Goal: Communication & Community: Share content

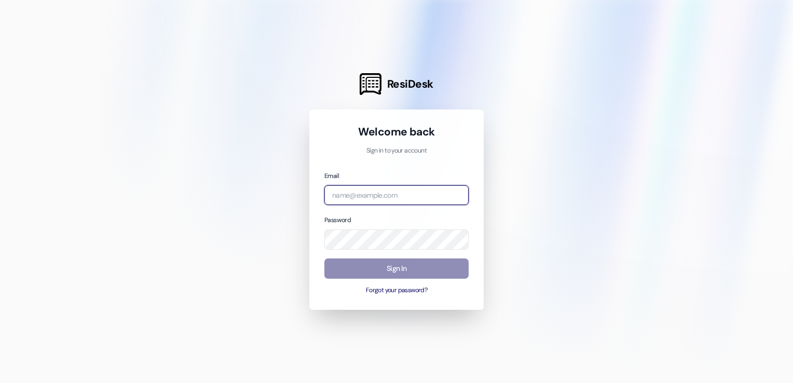
type input "[EMAIL_ADDRESS][DOMAIN_NAME]"
click at [371, 270] on button "Sign In" at bounding box center [396, 268] width 144 height 20
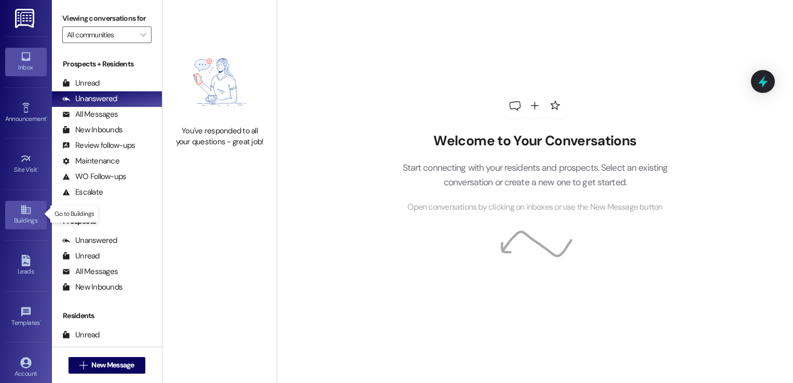
click at [25, 209] on icon at bounding box center [25, 209] width 11 height 11
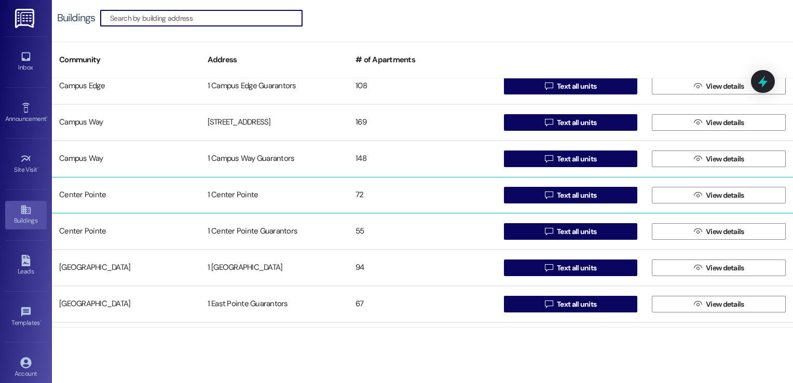
scroll to position [50, 0]
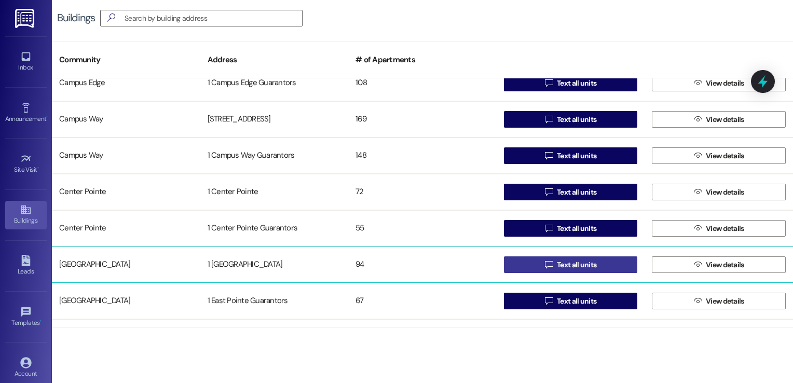
click at [570, 265] on span "Text all units" at bounding box center [576, 265] width 39 height 11
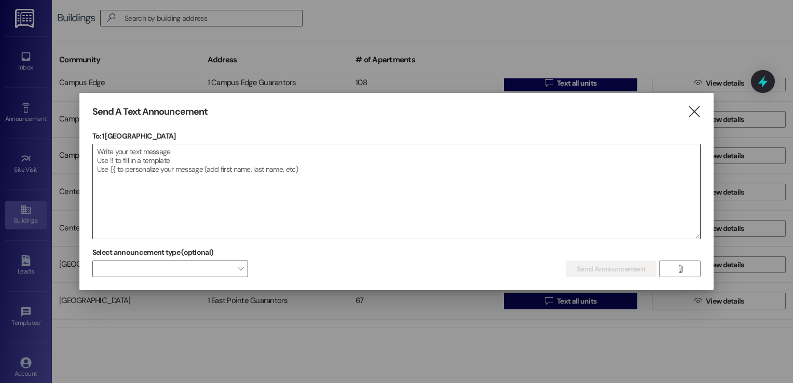
click at [199, 156] on textarea at bounding box center [396, 191] width 607 height 94
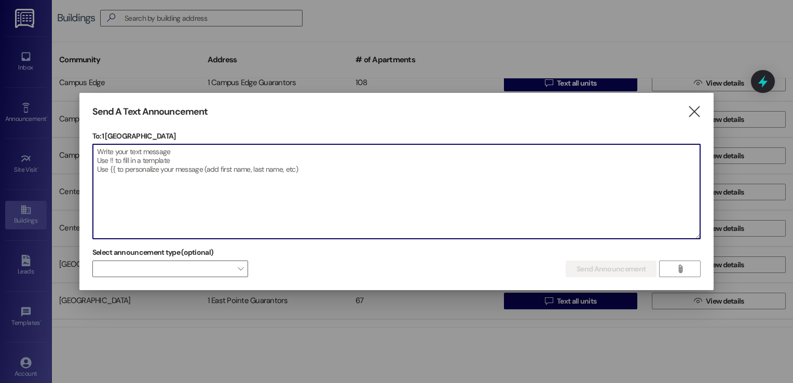
paste textarea "Dear Residents, Carpet cleaning was originally scheduled to be completed before…"
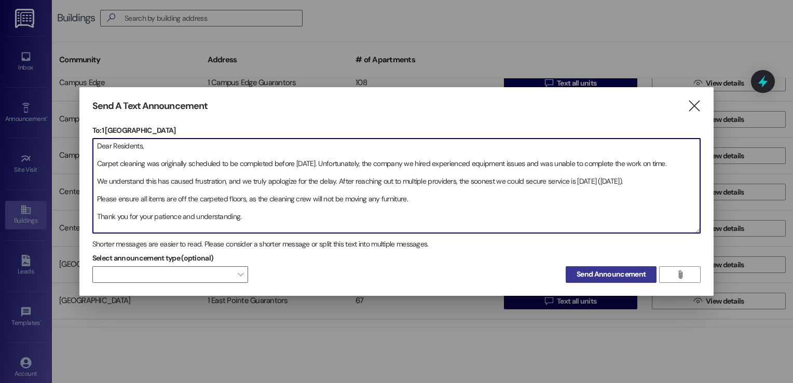
type textarea "Dear Residents, Carpet cleaning was originally scheduled to be completed before…"
click at [604, 275] on span "Send Announcement" at bounding box center [611, 274] width 69 height 11
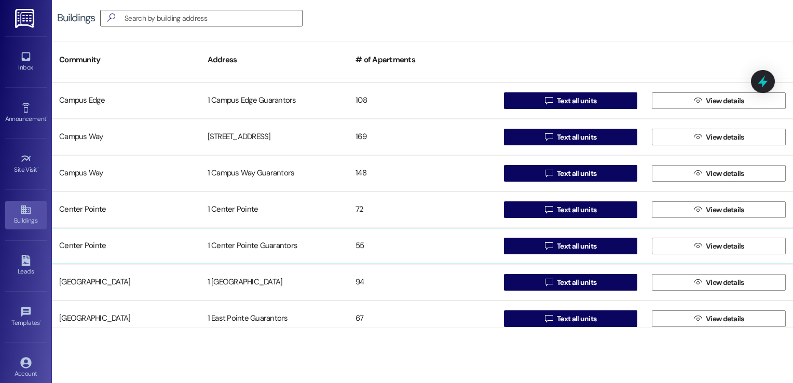
scroll to position [0, 0]
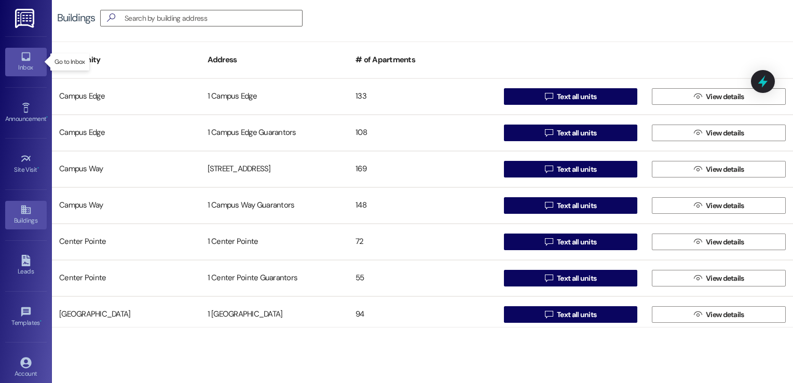
click at [14, 58] on link "Inbox" at bounding box center [26, 62] width 42 height 28
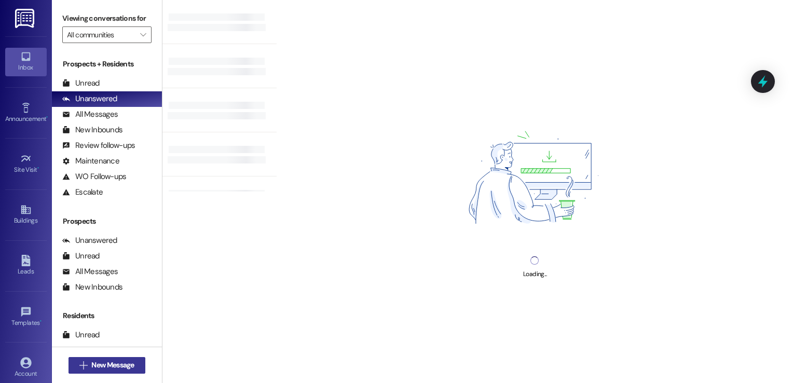
click at [93, 364] on span "New Message" at bounding box center [112, 365] width 43 height 11
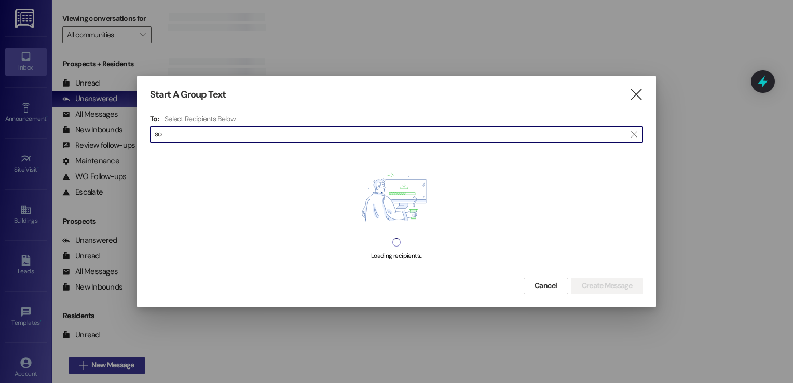
type input "s"
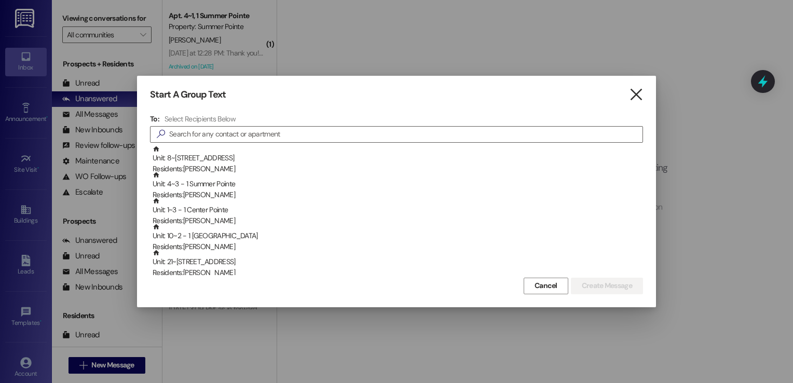
click at [638, 97] on icon "" at bounding box center [636, 94] width 14 height 11
